Goal: Task Accomplishment & Management: Manage account settings

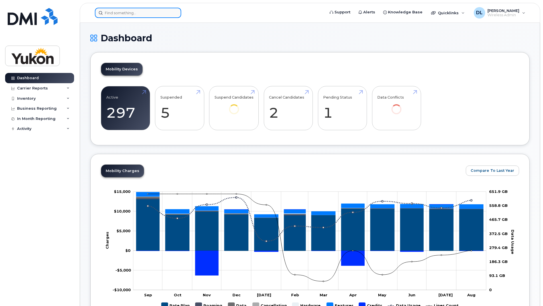
click at [146, 12] on input at bounding box center [138, 13] width 86 height 10
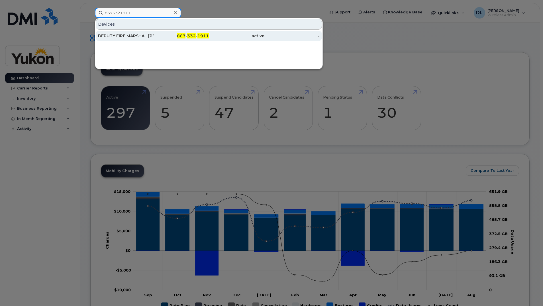
type input "8673321911"
click at [148, 37] on div "DEPUTY FIRE MARSHAL [PERSON_NAME]" at bounding box center [126, 36] width 56 height 6
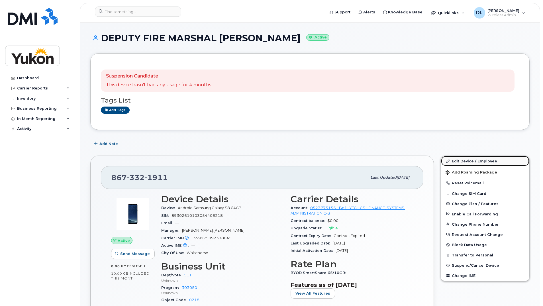
click at [466, 160] on link "Edit Device / Employee" at bounding box center [485, 161] width 88 height 10
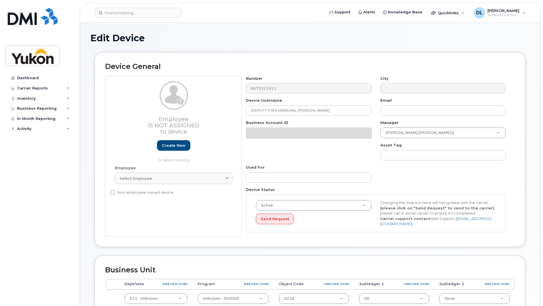
select select "33497494"
select select "33497282"
select select "33507478"
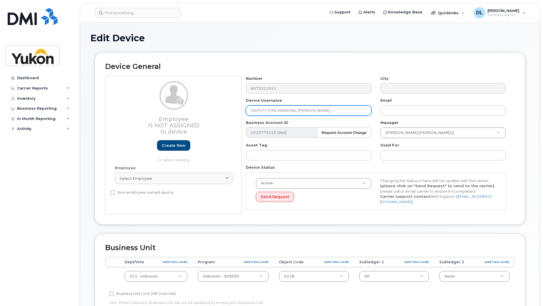
drag, startPoint x: 337, startPoint y: 110, endPoint x: 239, endPoint y: 117, distance: 98.3
click at [239, 117] on div "Employee Is not assigned to device Create new or select existing Employee Selec…" at bounding box center [310, 145] width 410 height 139
type input "VACANT"
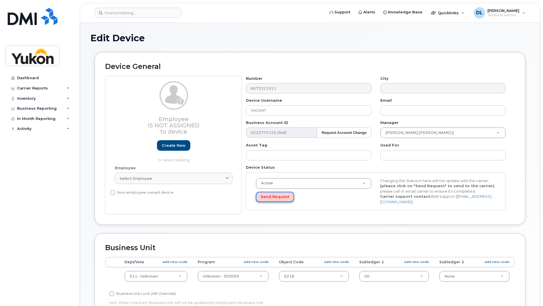
click at [280, 197] on button "Send Request" at bounding box center [275, 197] width 38 height 11
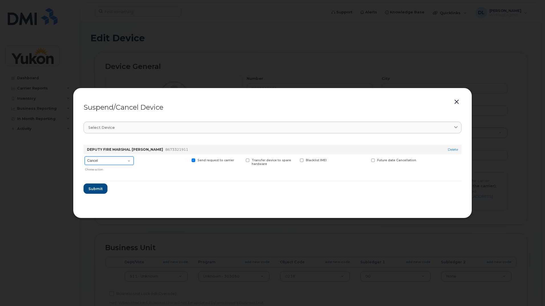
click at [130, 163] on select "Cancel Suspend - Extend Suspension Suspend - Reduced Rate Suspend - Full Rate S…" at bounding box center [109, 160] width 49 height 9
select select "[object Object]"
click at [85, 156] on select "Cancel Suspend - Extend Suspension Suspend - Reduced Rate Suspend - Full Rate S…" at bounding box center [109, 160] width 49 height 9
click at [102, 186] on button "Submit" at bounding box center [94, 189] width 23 height 10
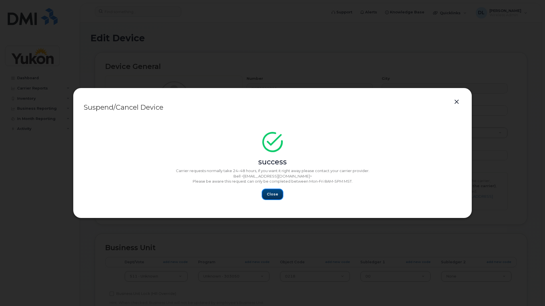
click at [268, 195] on span "Close" at bounding box center [272, 193] width 11 height 5
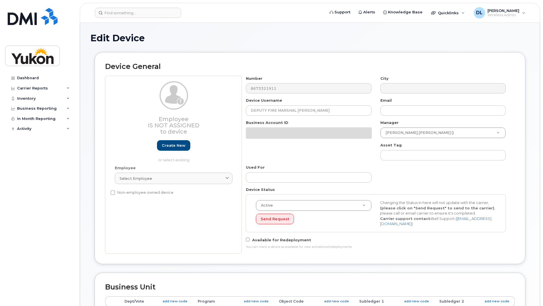
select select "33497494"
select select "33497282"
select select "33507478"
